Goal: Task Accomplishment & Management: Complete application form

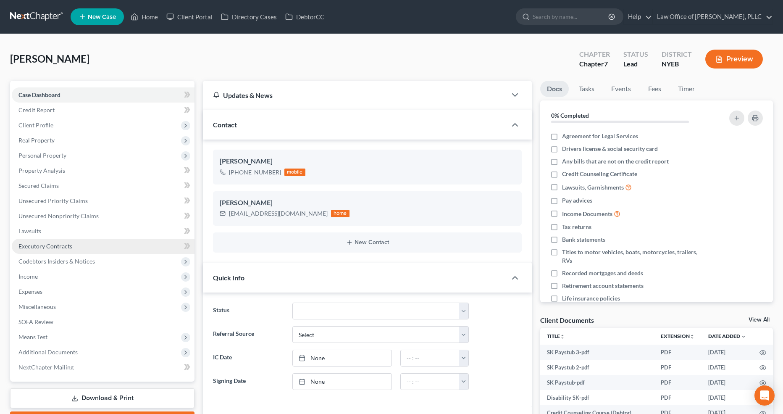
click at [82, 249] on link "Executory Contracts" at bounding box center [103, 246] width 183 height 15
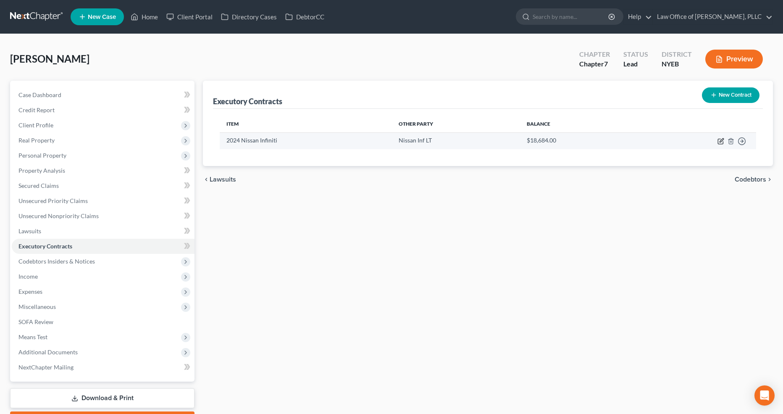
click at [721, 141] on icon "button" at bounding box center [722, 140] width 4 height 4
select select "3"
select select "45"
select select "0"
select select "1"
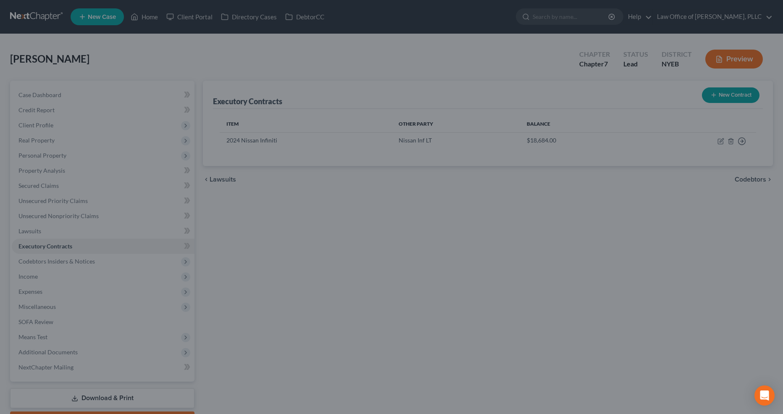
click at [637, 233] on div "Edit Contract × Description of non-residential real property * Description of I…" at bounding box center [391, 207] width 783 height 414
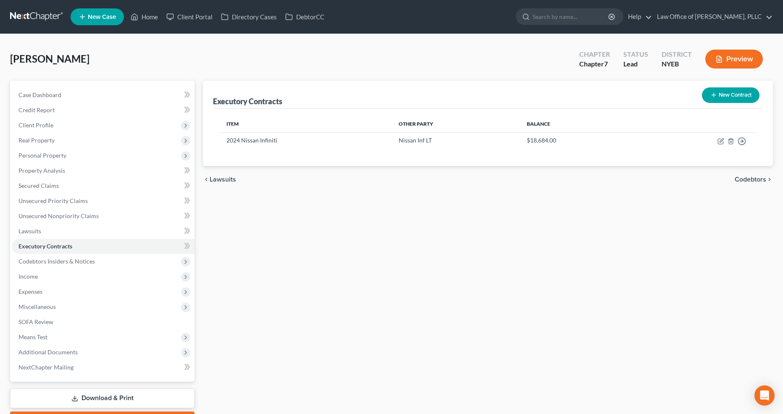
click at [732, 59] on button "Preview" at bounding box center [734, 59] width 58 height 19
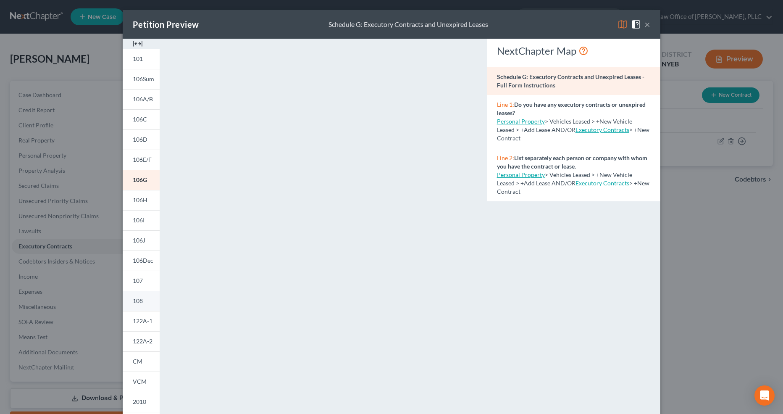
click at [148, 300] on link "108" at bounding box center [141, 301] width 37 height 20
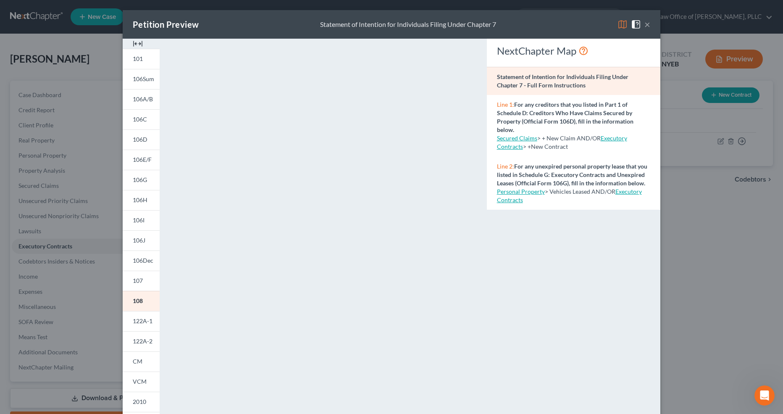
click at [683, 279] on div "Petition Preview Statement of Intention for Individuals Filing Under Chapter 7 …" at bounding box center [391, 207] width 783 height 414
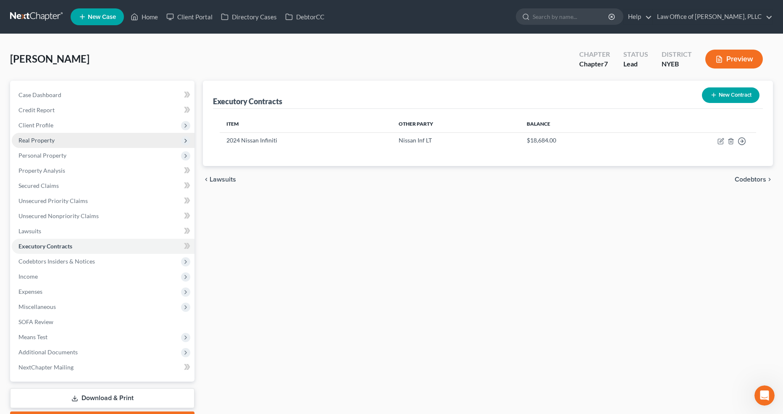
click at [103, 141] on span "Real Property" at bounding box center [103, 140] width 183 height 15
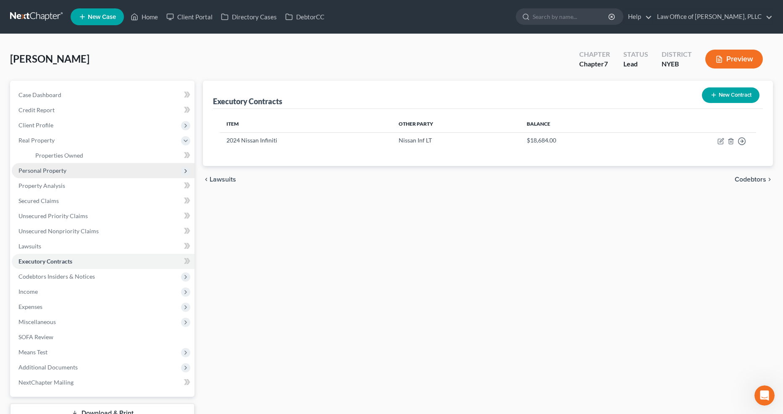
click at [98, 169] on span "Personal Property" at bounding box center [103, 170] width 183 height 15
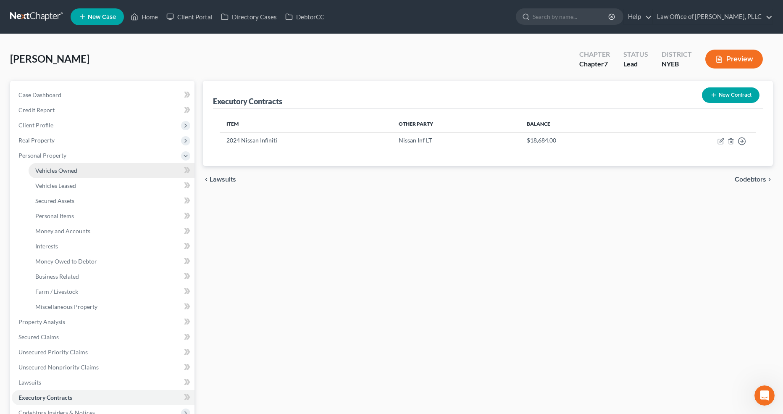
click at [102, 168] on link "Vehicles Owned" at bounding box center [112, 170] width 166 height 15
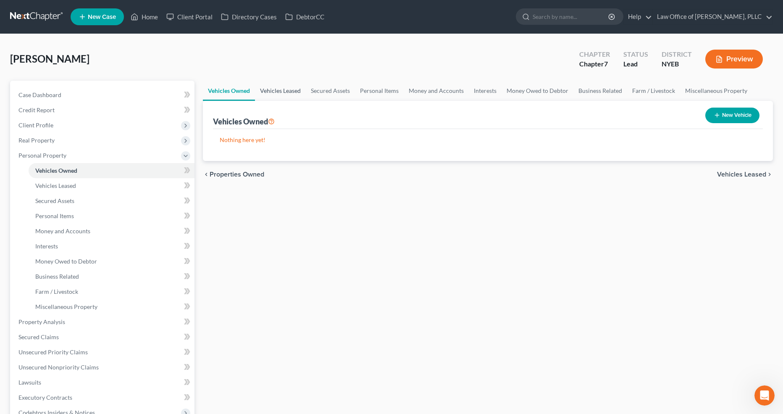
click at [283, 92] on link "Vehicles Leased" at bounding box center [280, 91] width 51 height 20
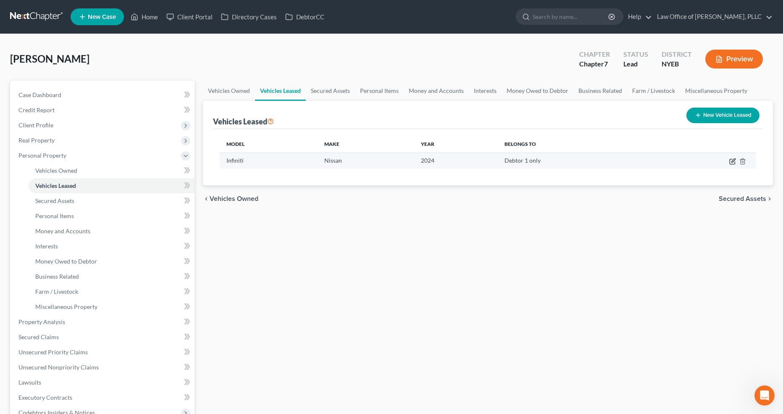
click at [732, 162] on icon "button" at bounding box center [732, 161] width 7 height 7
select select "0"
select select "2"
select select "0"
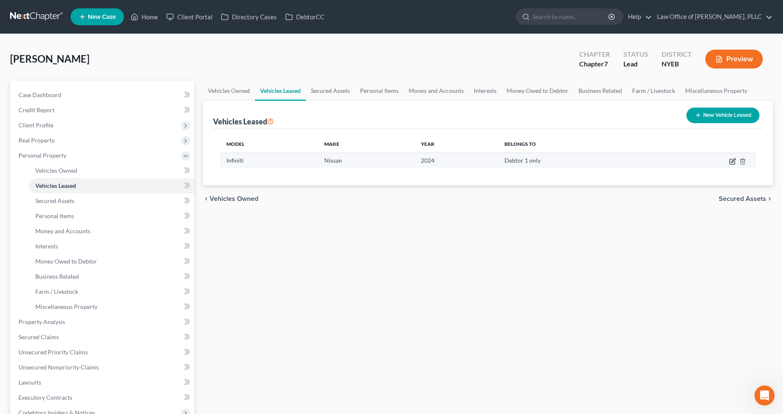
select select "1"
select select "45"
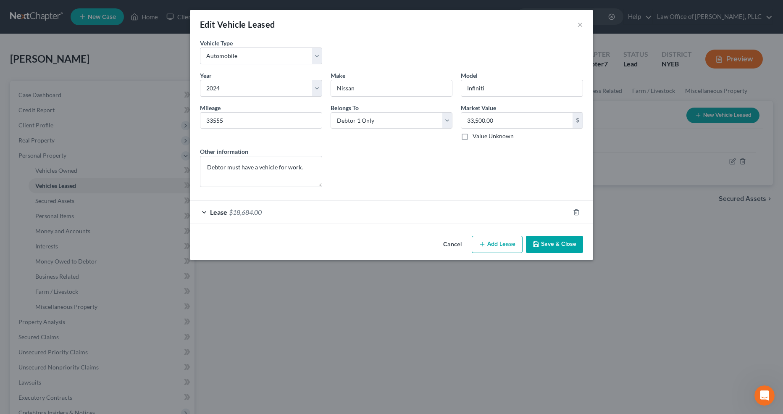
click at [336, 208] on div "Lease $18,684.00" at bounding box center [380, 212] width 380 height 22
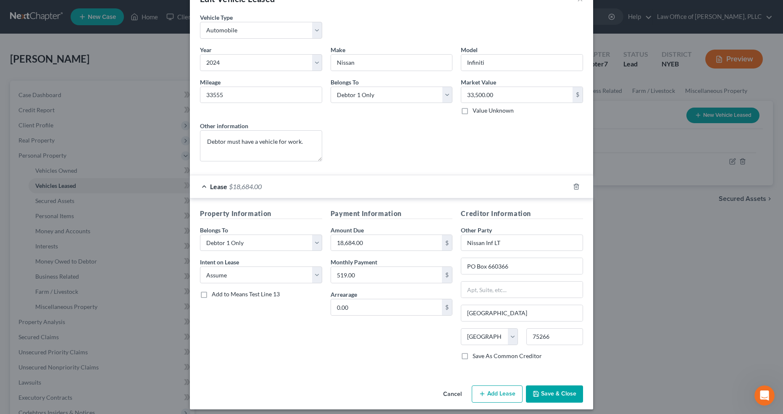
scroll to position [28, 0]
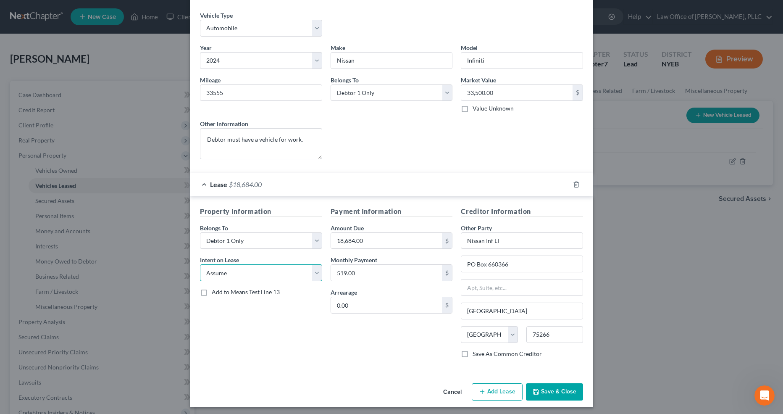
click at [314, 273] on select "Select None Assume Reject" at bounding box center [261, 272] width 122 height 17
click at [647, 228] on div "Edit Vehicle Leased × Vehicle Type * Select Automobile Truck Trailer Watercraft…" at bounding box center [391, 207] width 783 height 414
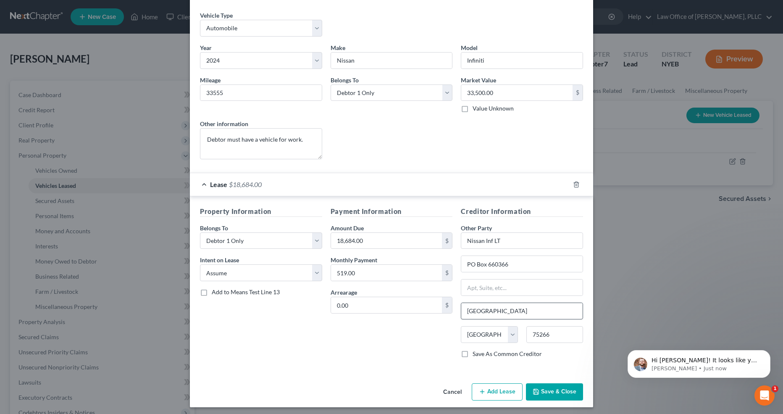
scroll to position [0, 0]
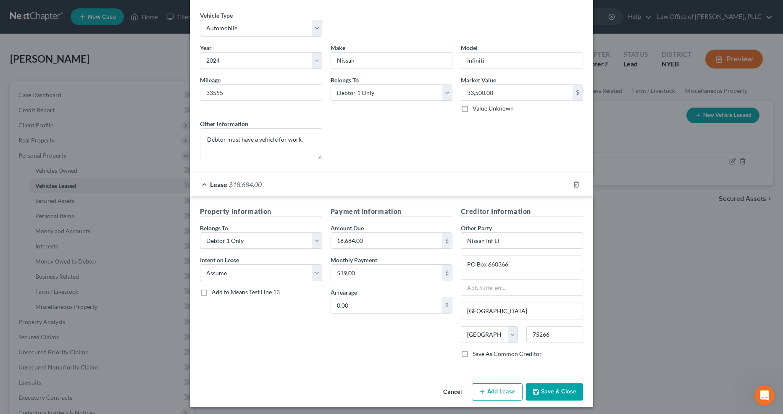
click at [654, 297] on div "Edit Vehicle Leased × Vehicle Type * Select Automobile Truck Trailer Watercraft…" at bounding box center [391, 207] width 783 height 414
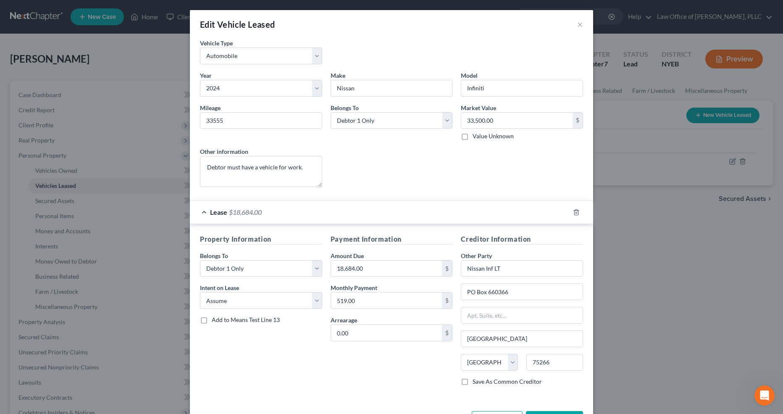
click at [583, 26] on div "Edit Vehicle Leased ×" at bounding box center [391, 24] width 403 height 29
click at [581, 25] on button "×" at bounding box center [580, 24] width 6 height 10
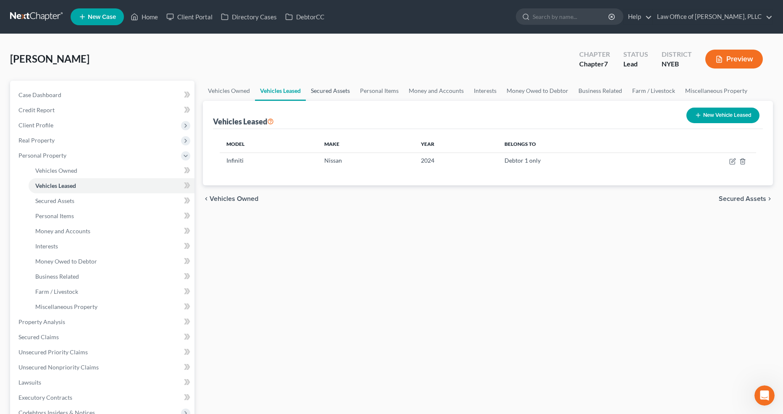
click at [332, 87] on link "Secured Assets" at bounding box center [330, 91] width 49 height 20
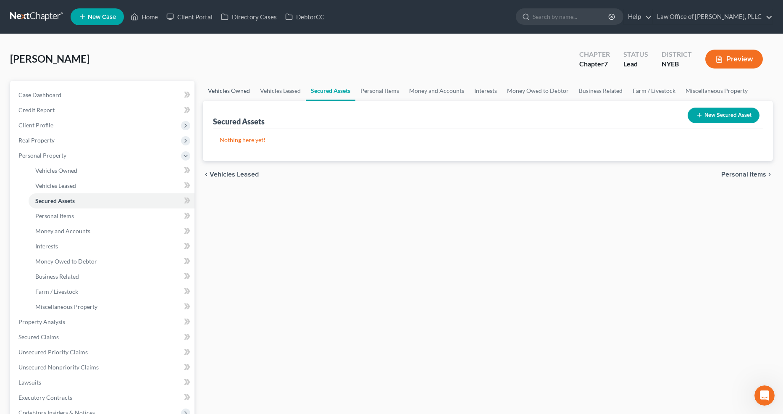
click at [233, 92] on link "Vehicles Owned" at bounding box center [229, 91] width 52 height 20
